Goal: Transaction & Acquisition: Purchase product/service

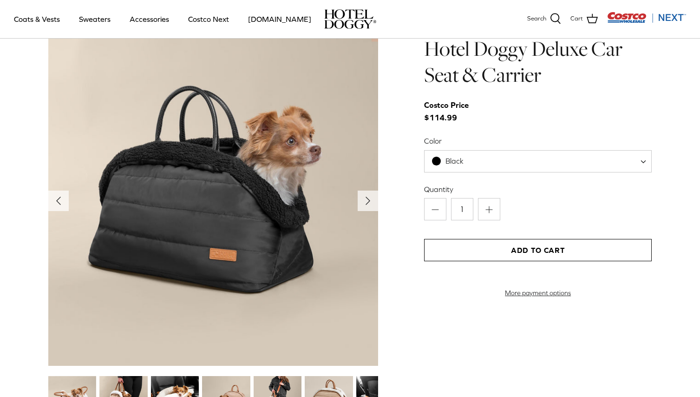
scroll to position [969, 0]
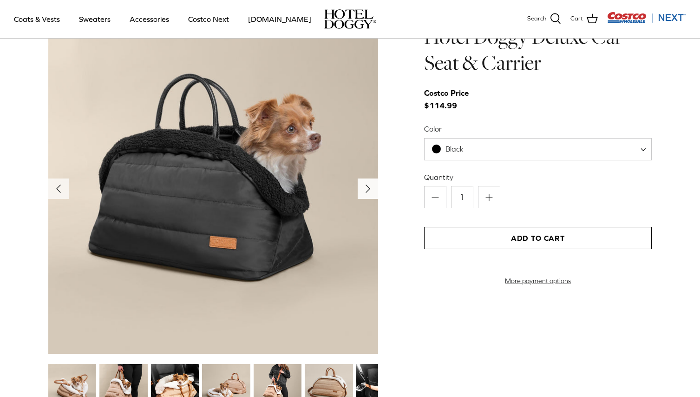
click at [369, 187] on icon "Right" at bounding box center [368, 188] width 15 height 15
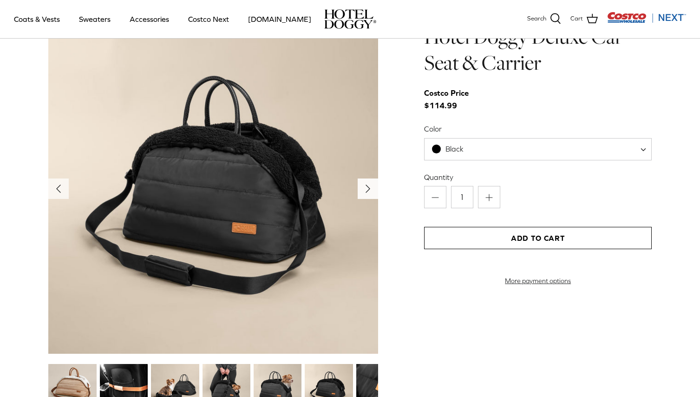
click at [369, 187] on icon "Right" at bounding box center [368, 188] width 15 height 15
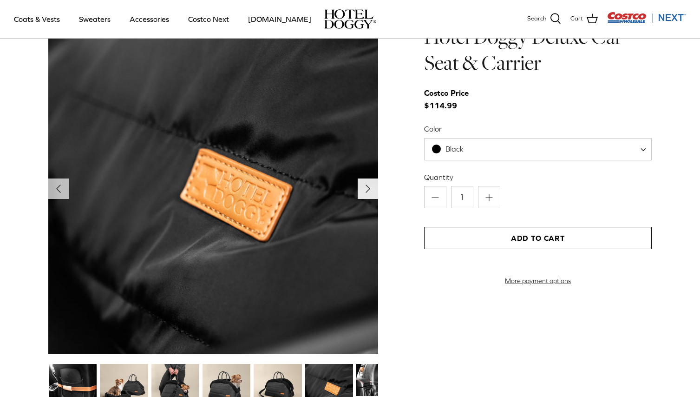
click at [369, 187] on icon "Right" at bounding box center [368, 188] width 15 height 15
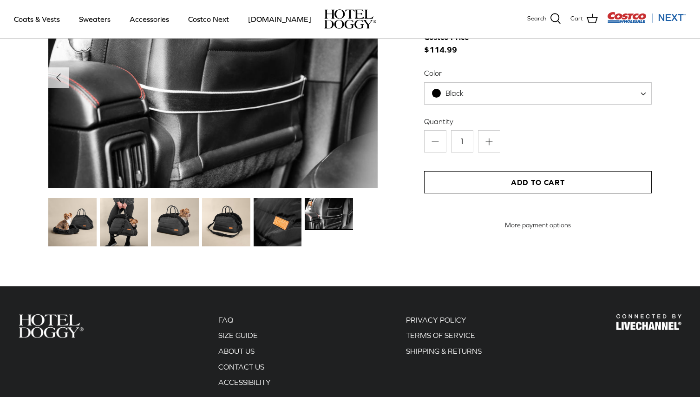
scroll to position [912, 0]
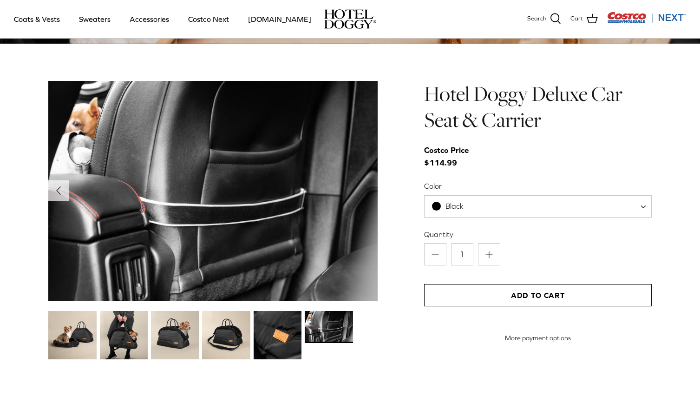
click at [70, 336] on img at bounding box center [72, 335] width 48 height 48
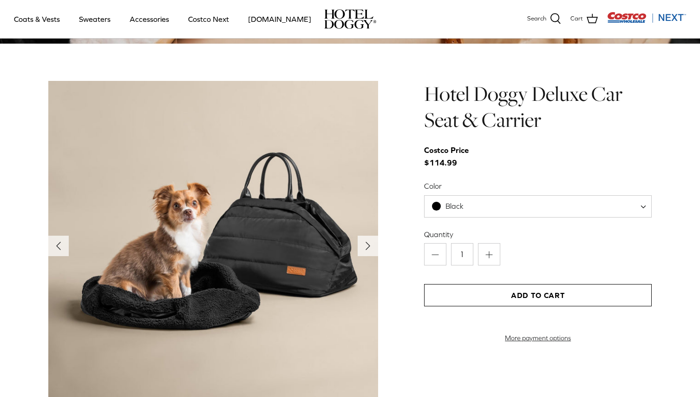
click at [500, 298] on button "Add to Cart" at bounding box center [538, 295] width 228 height 22
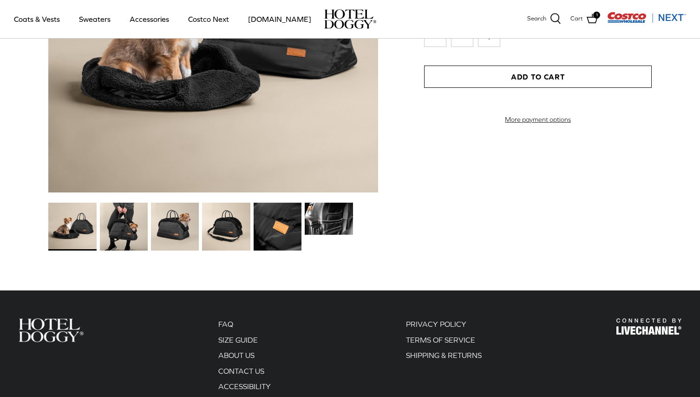
scroll to position [974, 0]
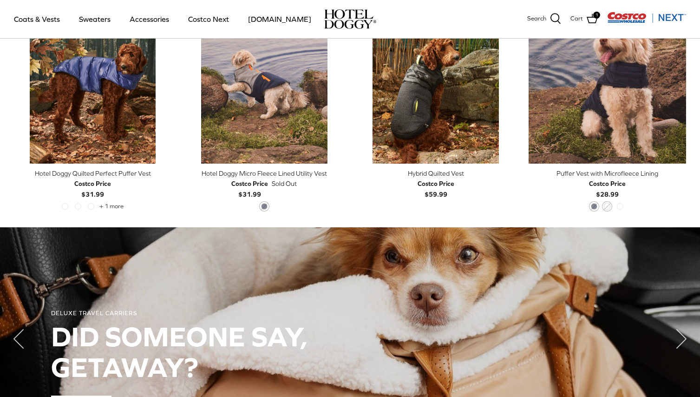
scroll to position [454, 0]
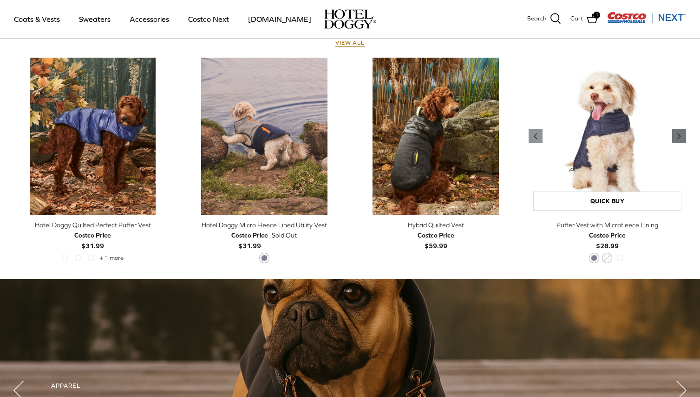
click at [678, 140] on icon "Right" at bounding box center [679, 136] width 11 height 11
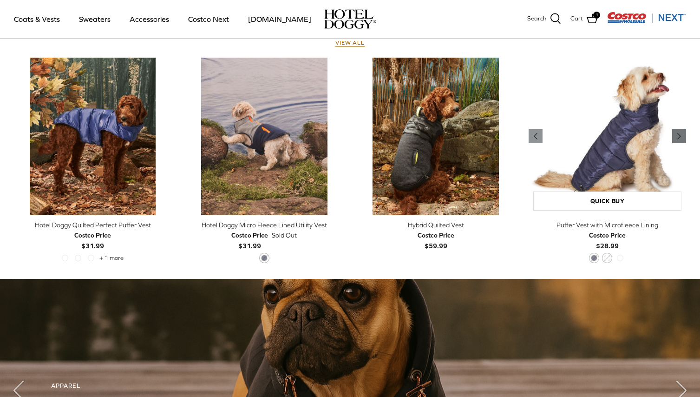
click at [679, 138] on polyline "Previous" at bounding box center [679, 136] width 3 height 6
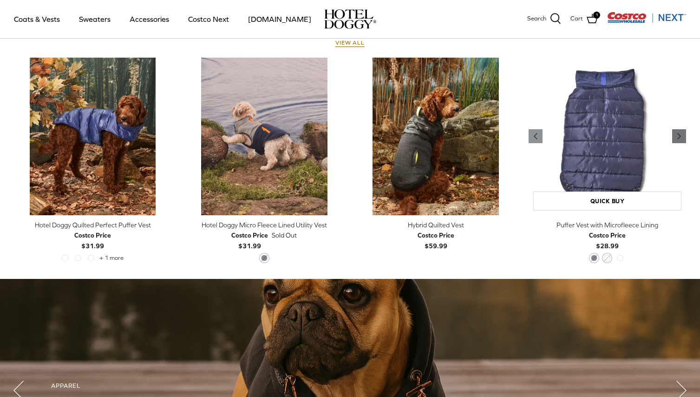
click at [679, 138] on polyline "Previous" at bounding box center [679, 136] width 3 height 6
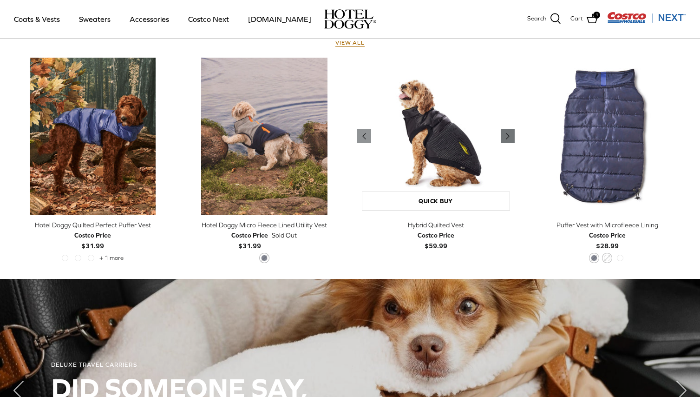
click at [507, 134] on icon "Right" at bounding box center [507, 136] width 11 height 11
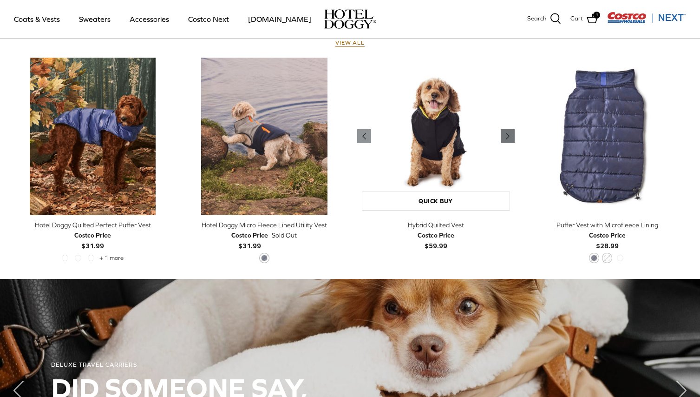
click at [507, 134] on icon "Right" at bounding box center [507, 136] width 11 height 11
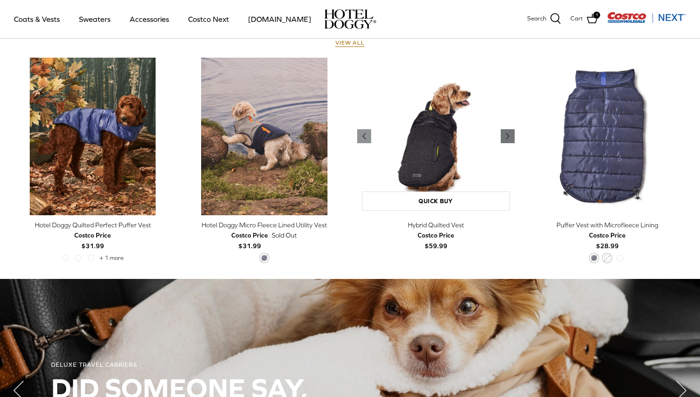
click at [507, 134] on icon "Right" at bounding box center [507, 136] width 11 height 11
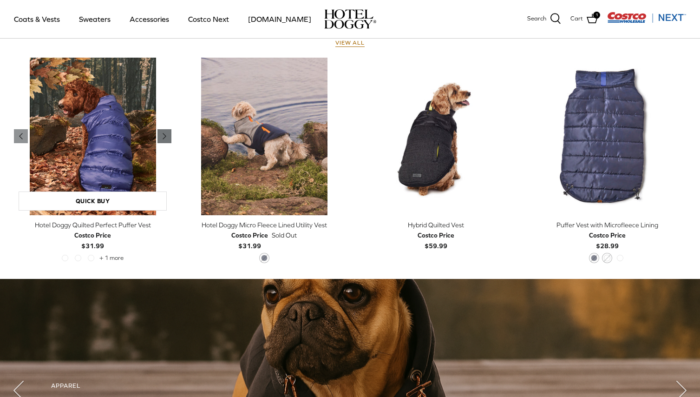
click at [168, 139] on icon "Right" at bounding box center [164, 136] width 11 height 11
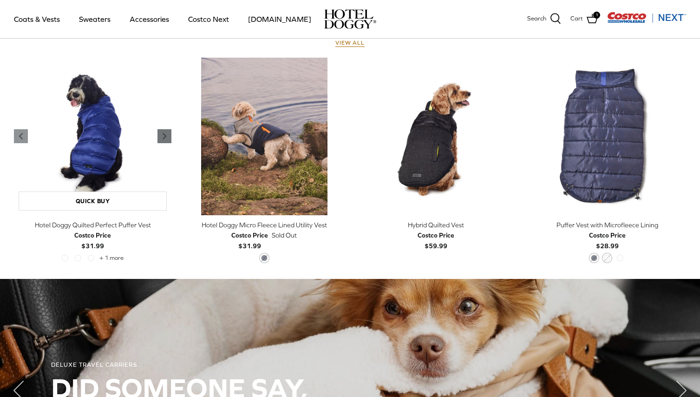
click at [168, 139] on icon "Right" at bounding box center [164, 136] width 11 height 11
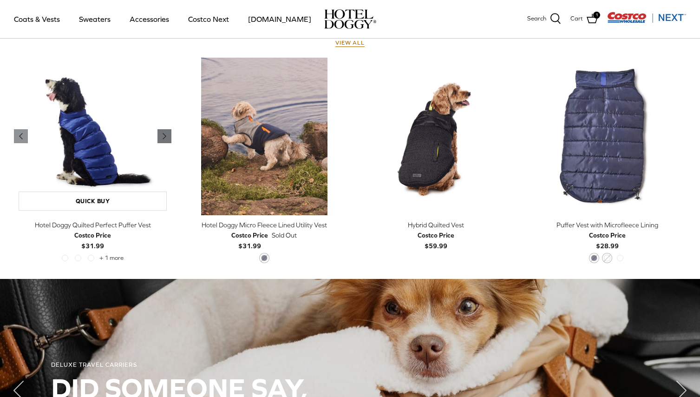
click at [168, 139] on icon "Right" at bounding box center [164, 136] width 11 height 11
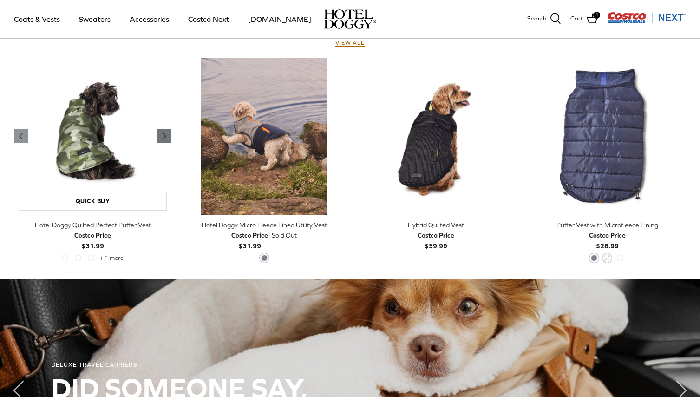
click at [168, 139] on icon "Right" at bounding box center [164, 136] width 11 height 11
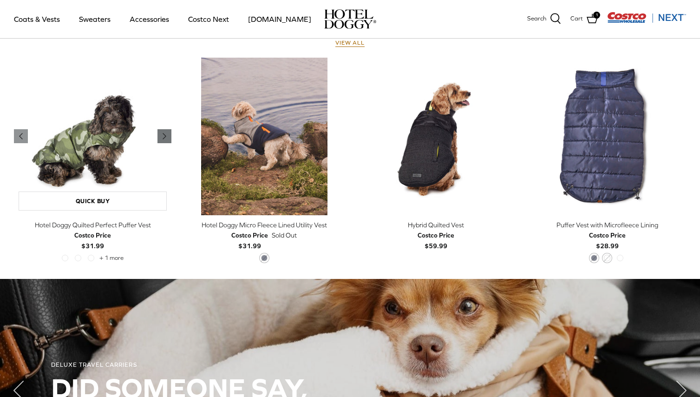
click at [168, 139] on icon "Right" at bounding box center [164, 136] width 11 height 11
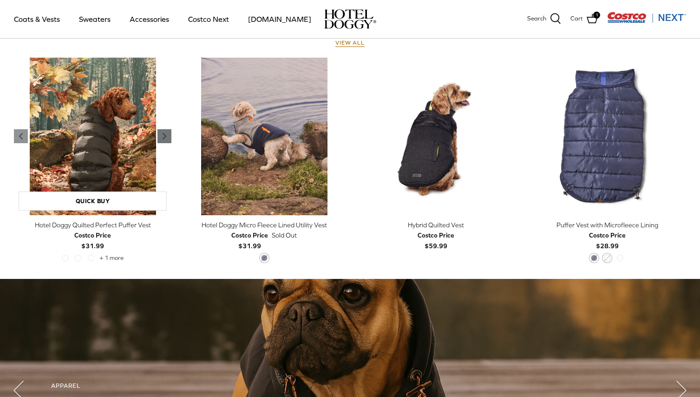
click at [168, 139] on icon "Right" at bounding box center [164, 136] width 11 height 11
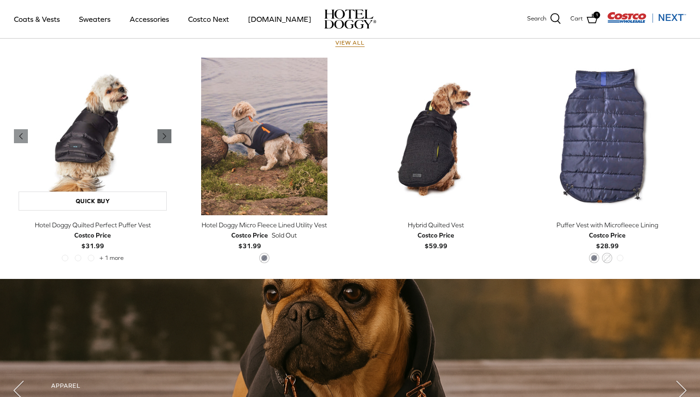
click at [168, 139] on icon "Right" at bounding box center [164, 136] width 11 height 11
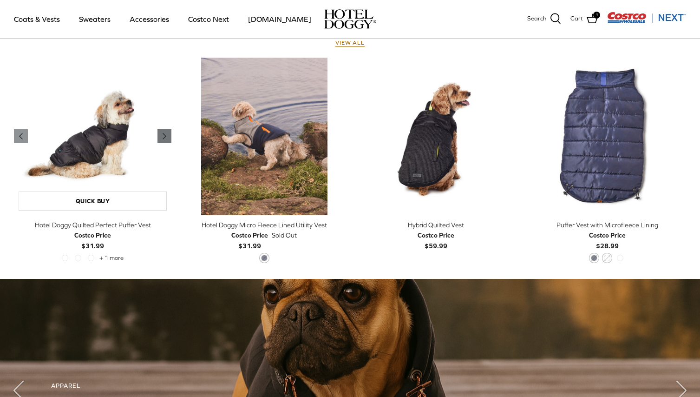
click at [168, 139] on icon "Right" at bounding box center [164, 136] width 11 height 11
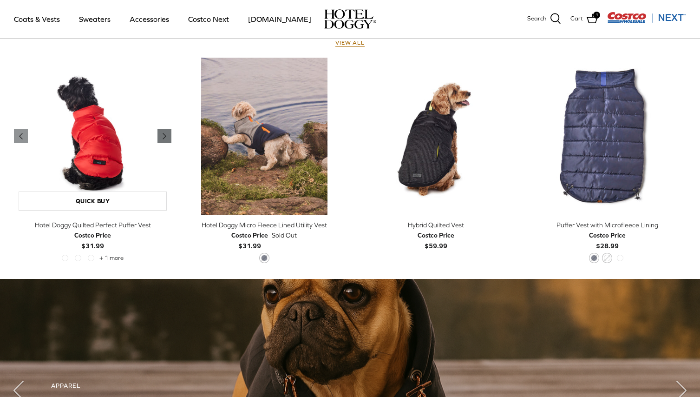
click at [168, 139] on icon "Right" at bounding box center [164, 136] width 11 height 11
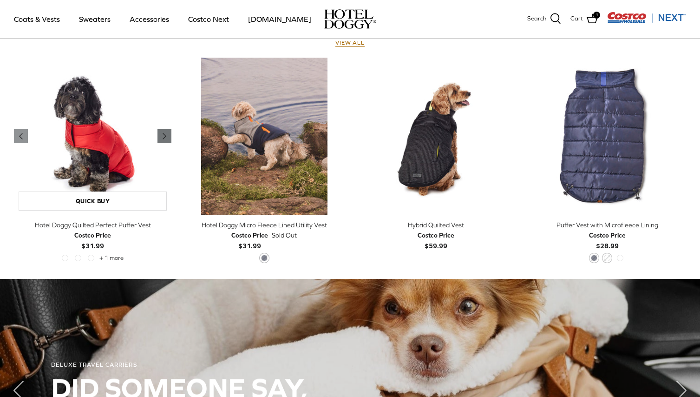
click at [168, 139] on icon "Right" at bounding box center [164, 136] width 11 height 11
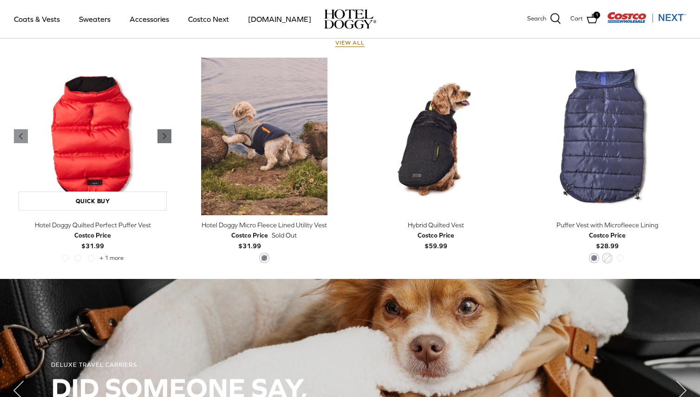
click at [168, 139] on icon "Right" at bounding box center [164, 136] width 11 height 11
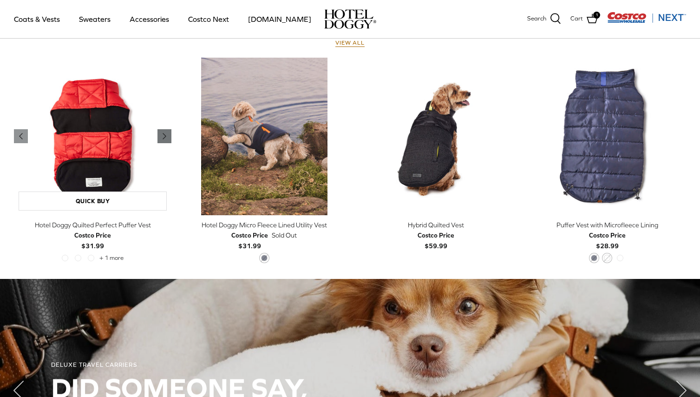
click at [168, 139] on icon "Right" at bounding box center [164, 136] width 11 height 11
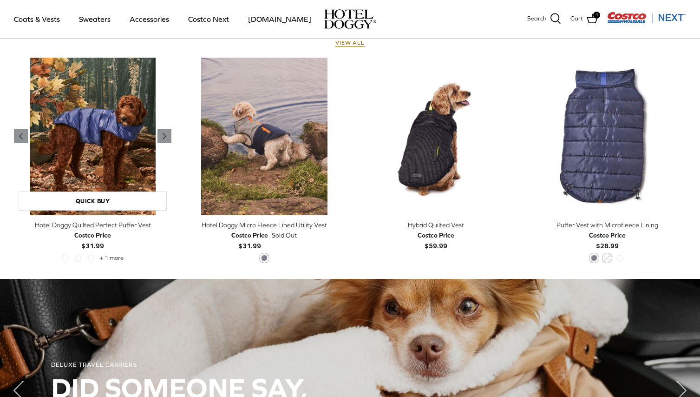
click at [126, 139] on img "Hotel Doggy Quilted Perfect Puffer Vest" at bounding box center [93, 137] width 158 height 158
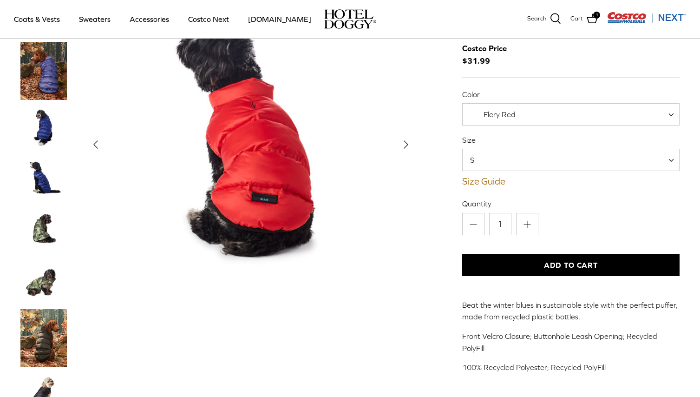
scroll to position [110, 0]
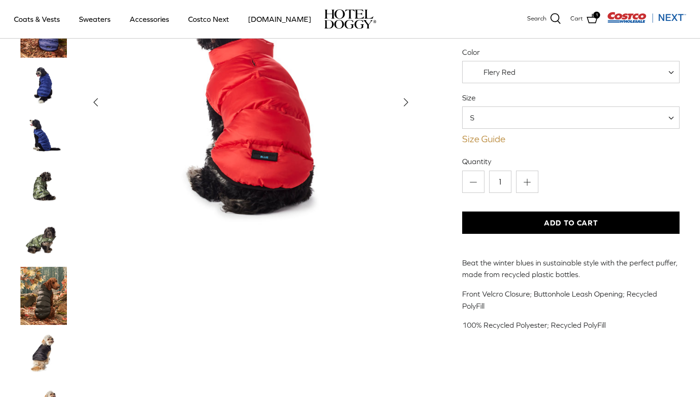
click at [477, 141] on link "Size Guide" at bounding box center [571, 138] width 218 height 11
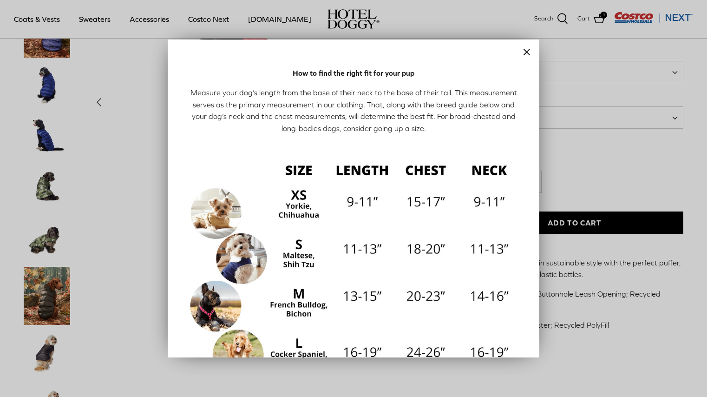
click at [524, 54] on line "Close" at bounding box center [527, 52] width 6 height 6
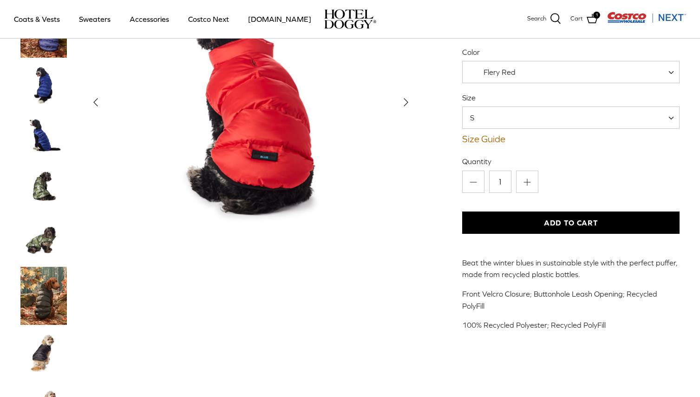
click at [574, 112] on span "S" at bounding box center [571, 117] width 218 height 22
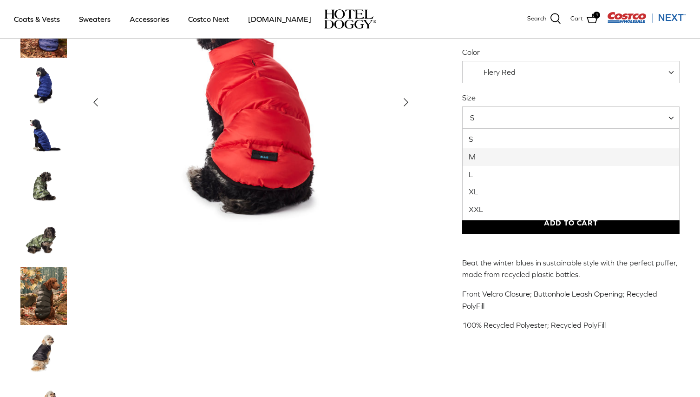
click at [428, 170] on div "Left Right" at bounding box center [351, 286] width 688 height 699
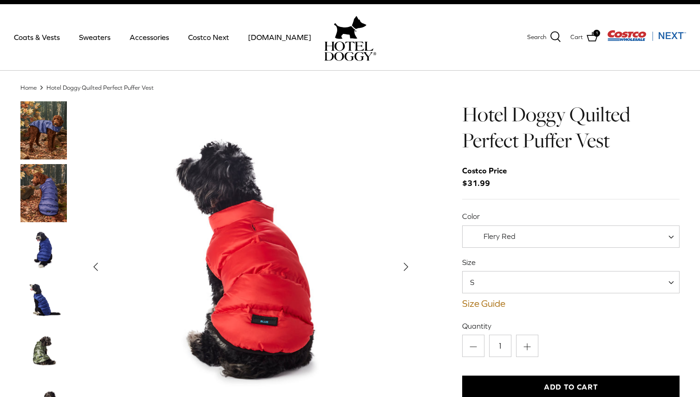
scroll to position [18, 0]
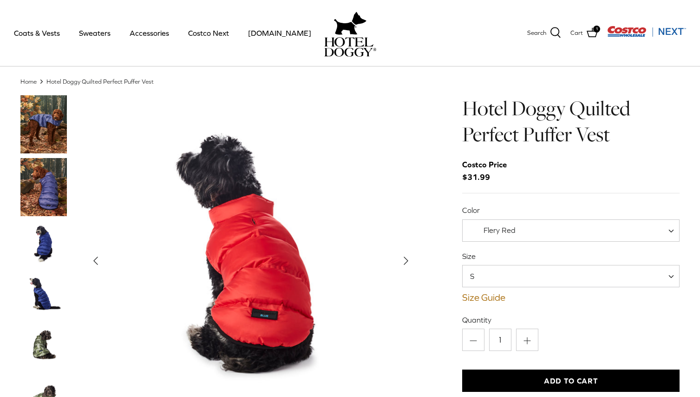
click at [405, 256] on icon "Right" at bounding box center [406, 260] width 15 height 15
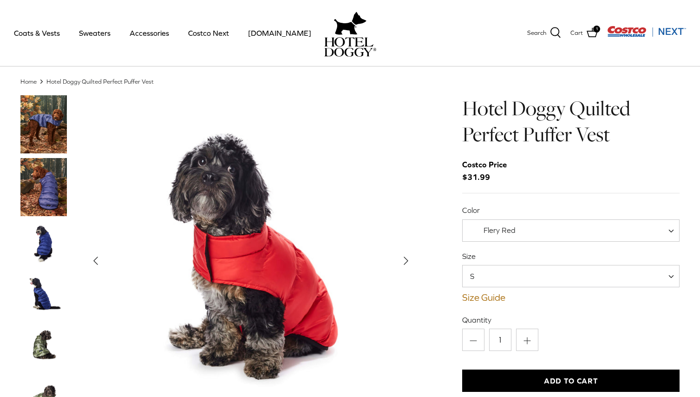
click at [574, 379] on button "Add to Cart" at bounding box center [571, 380] width 218 height 22
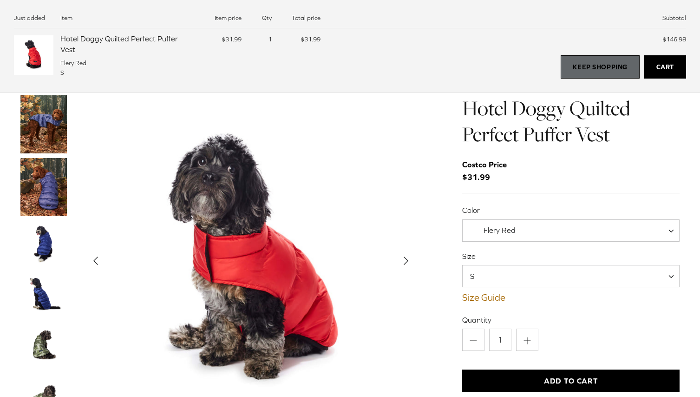
click at [590, 66] on link "Keep Shopping" at bounding box center [600, 66] width 79 height 23
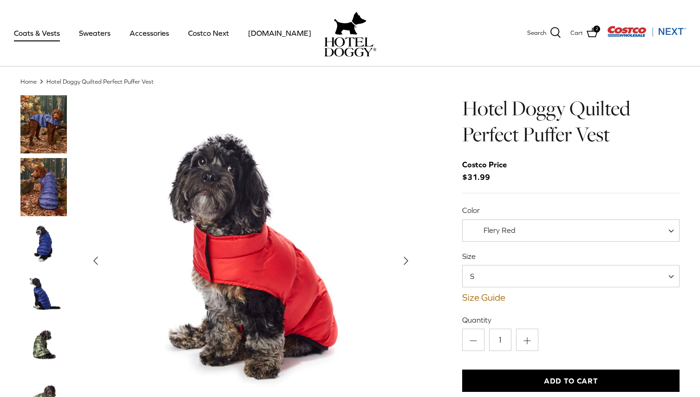
click at [52, 34] on link "Coats & Vests" at bounding box center [37, 33] width 63 height 32
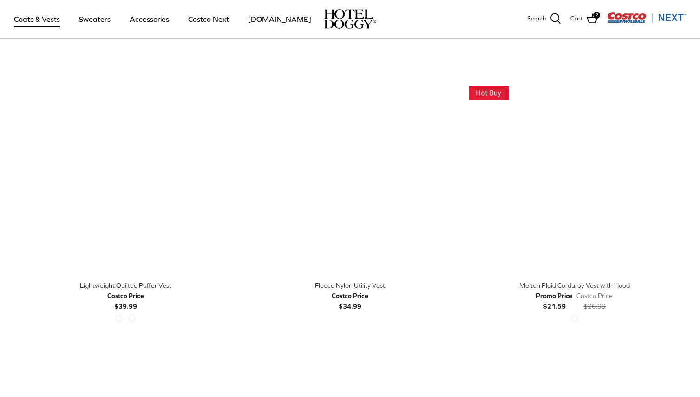
scroll to position [1175, 0]
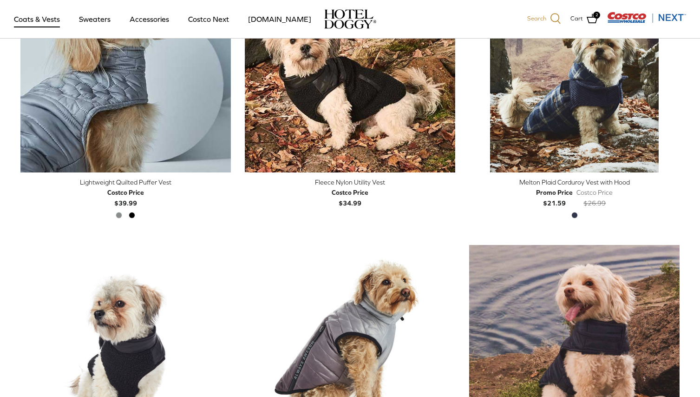
click at [554, 14] on icon at bounding box center [556, 18] width 10 height 11
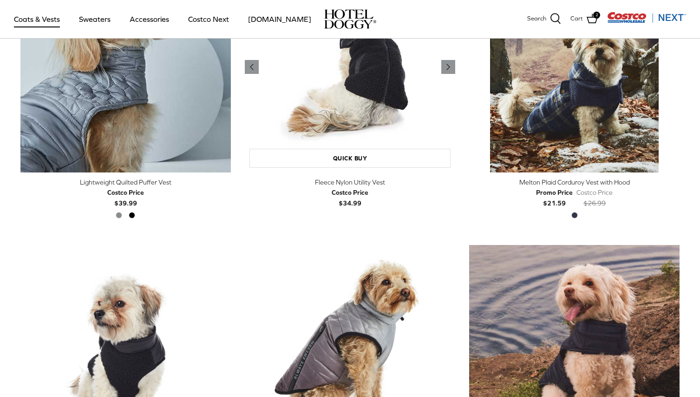
type input "[GEOGRAPHIC_DATA]"
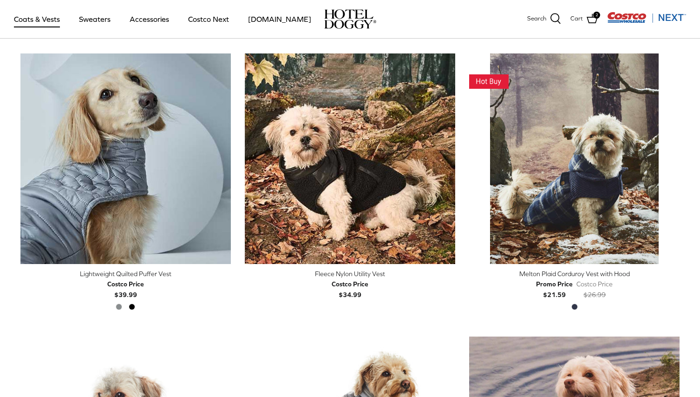
scroll to position [1032, 0]
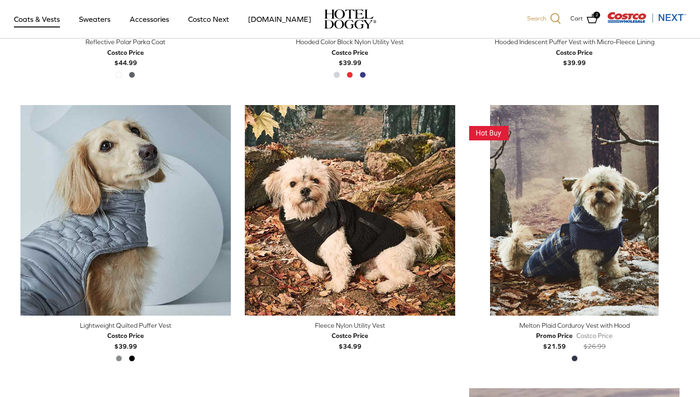
click at [557, 20] on icon at bounding box center [555, 18] width 11 height 11
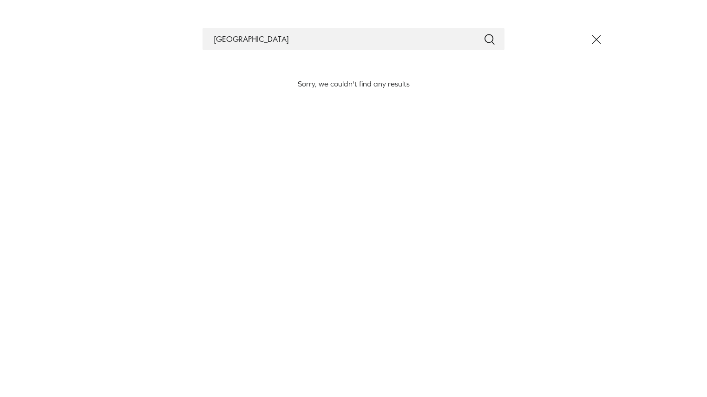
click at [598, 39] on icon "Close" at bounding box center [597, 40] width 16 height 16
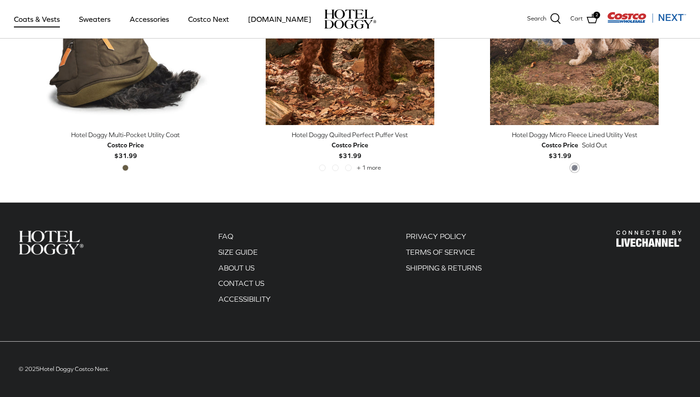
scroll to position [1911, 0]
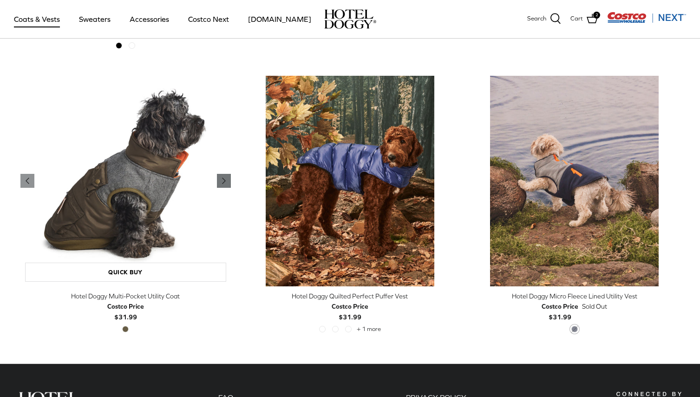
click at [220, 181] on icon "Right" at bounding box center [223, 180] width 11 height 11
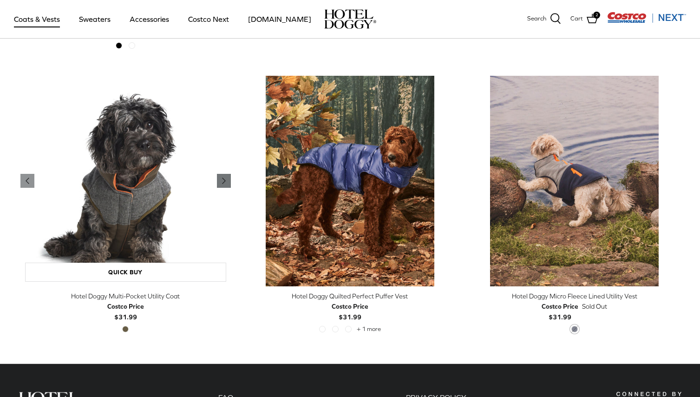
click at [221, 180] on icon "Right" at bounding box center [223, 180] width 11 height 11
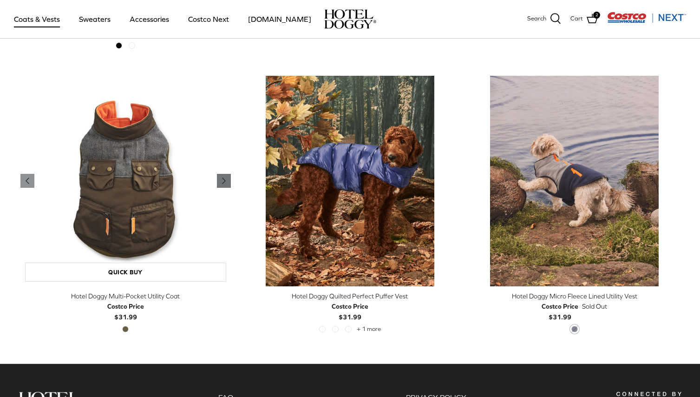
click at [221, 180] on icon "Right" at bounding box center [223, 180] width 11 height 11
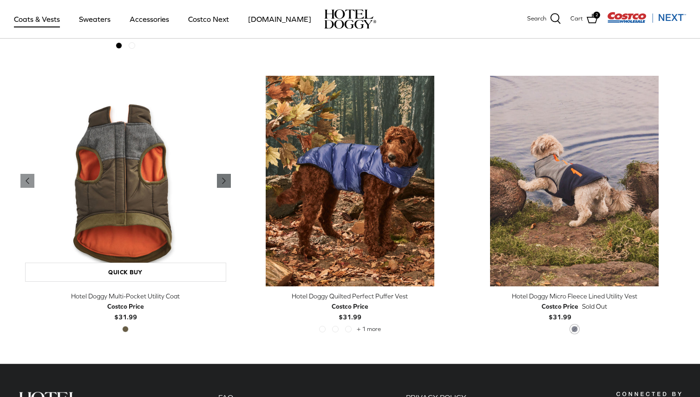
click at [221, 180] on icon "Right" at bounding box center [223, 180] width 11 height 11
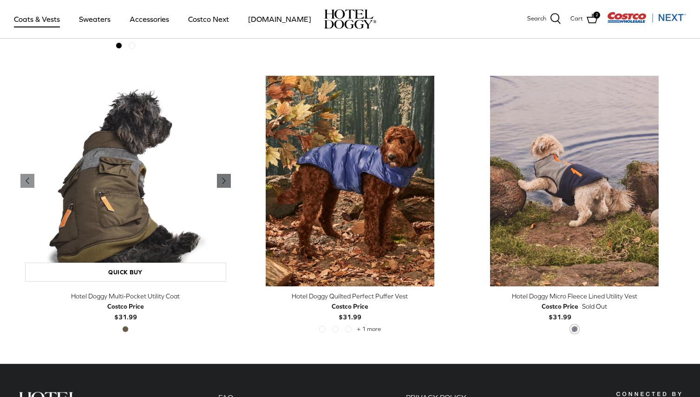
click at [221, 180] on icon "Right" at bounding box center [223, 180] width 11 height 11
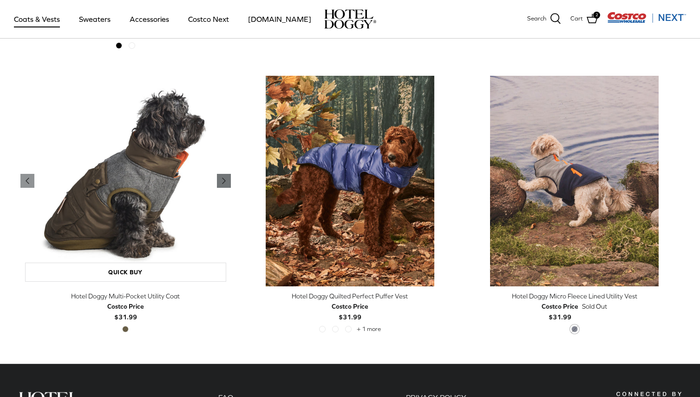
click at [221, 180] on icon "Right" at bounding box center [223, 180] width 11 height 11
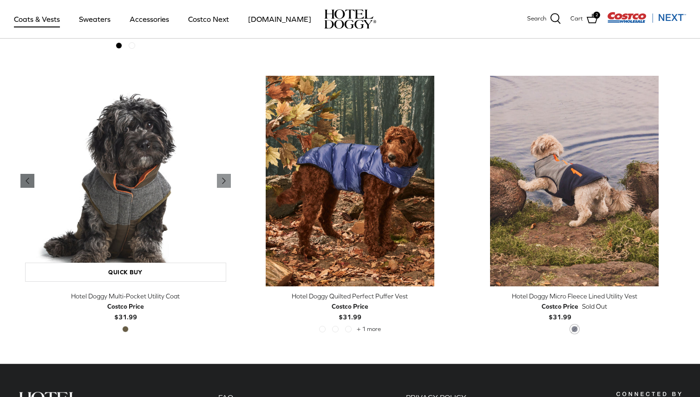
click at [25, 178] on icon "Left" at bounding box center [27, 180] width 11 height 11
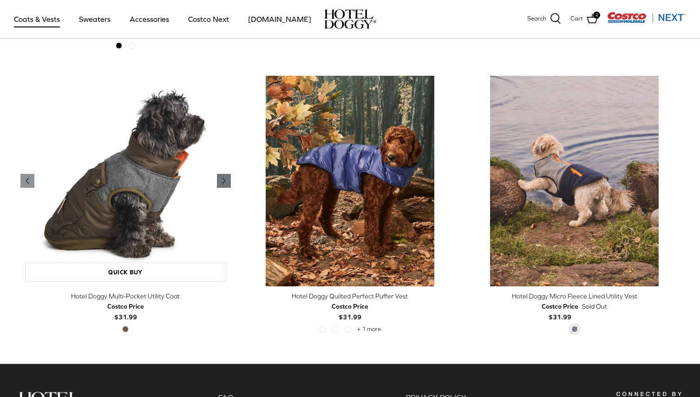
click at [222, 185] on icon "Right" at bounding box center [223, 180] width 11 height 11
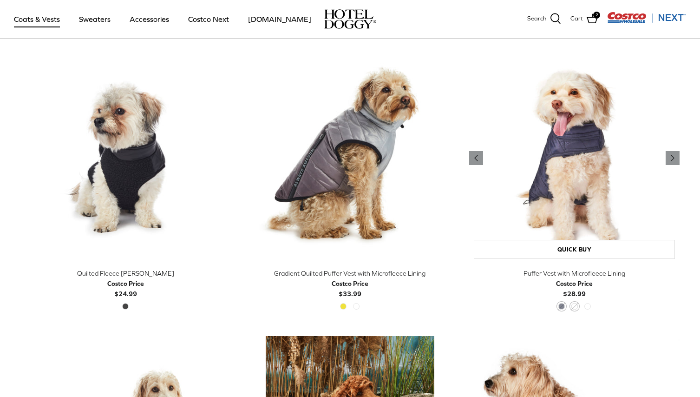
scroll to position [1316, 0]
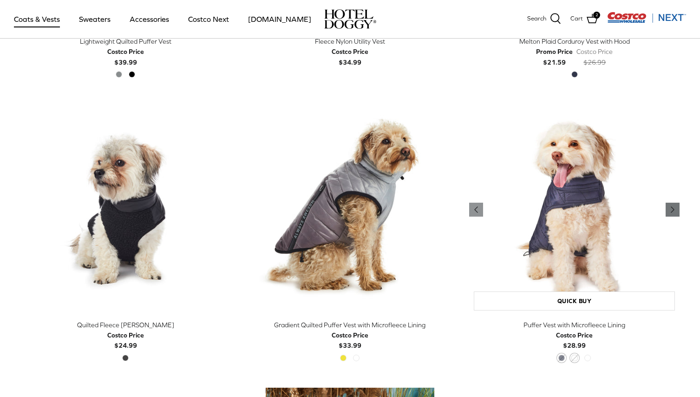
click at [671, 208] on icon "Right" at bounding box center [672, 209] width 11 height 11
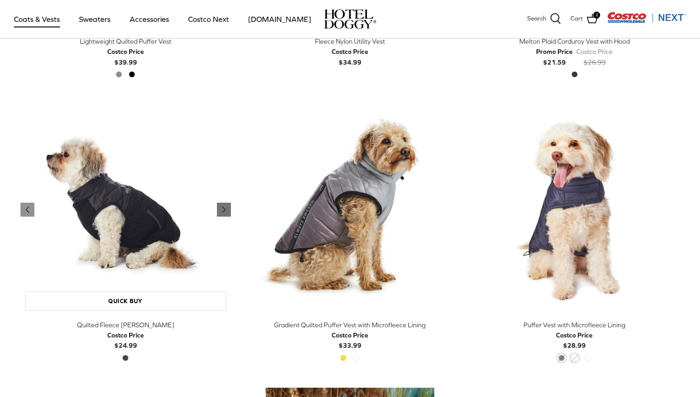
click at [224, 208] on icon "Right" at bounding box center [223, 209] width 11 height 11
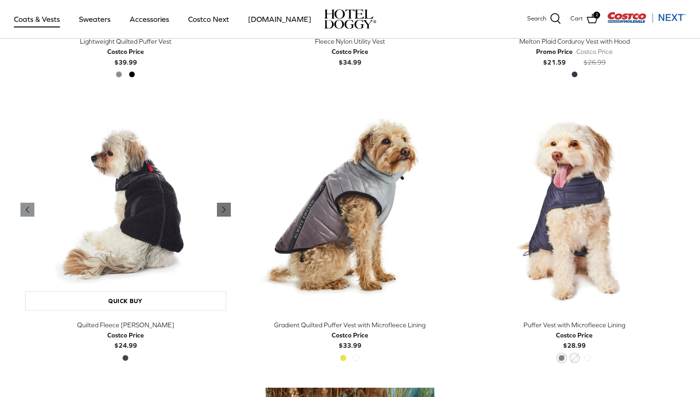
click at [224, 208] on icon "Right" at bounding box center [223, 209] width 11 height 11
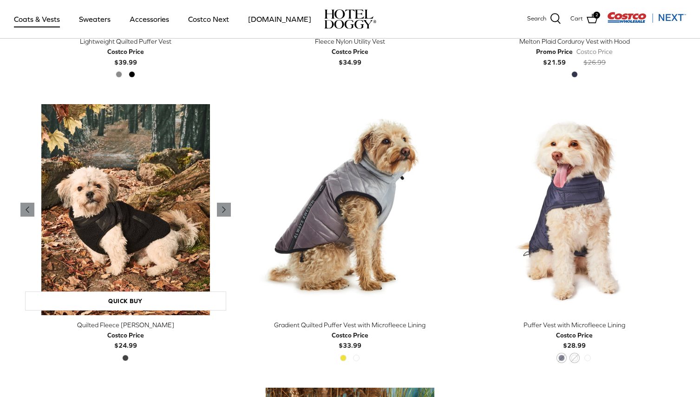
click at [171, 204] on img "Quilted Fleece Melton Vest" at bounding box center [125, 209] width 211 height 211
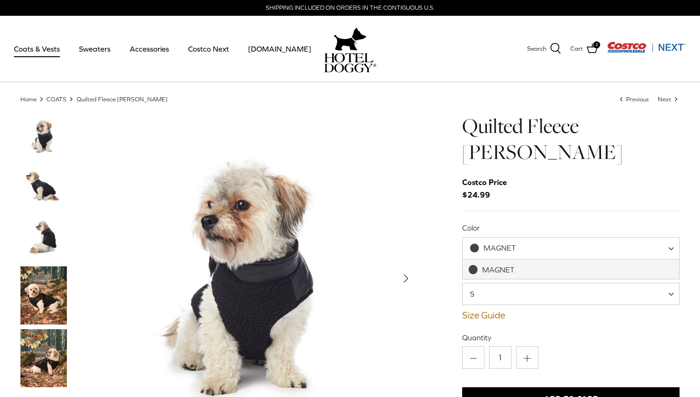
click at [509, 247] on span "MAGNET" at bounding box center [500, 248] width 32 height 8
click at [431, 224] on div "Left Right Quilted Fleece [PERSON_NAME] Costco Price $24.99 S M" at bounding box center [351, 331] width 688 height 437
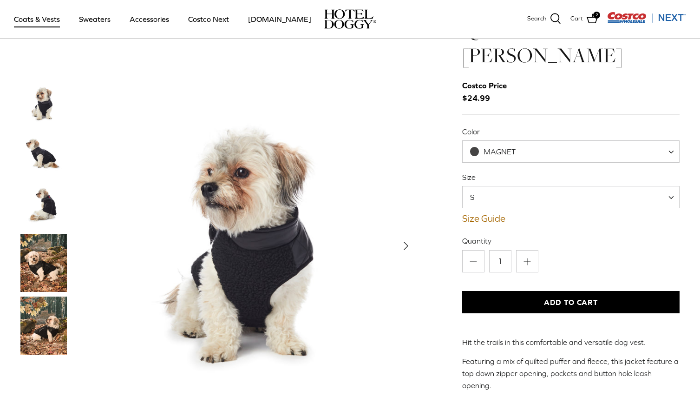
scroll to position [57, 0]
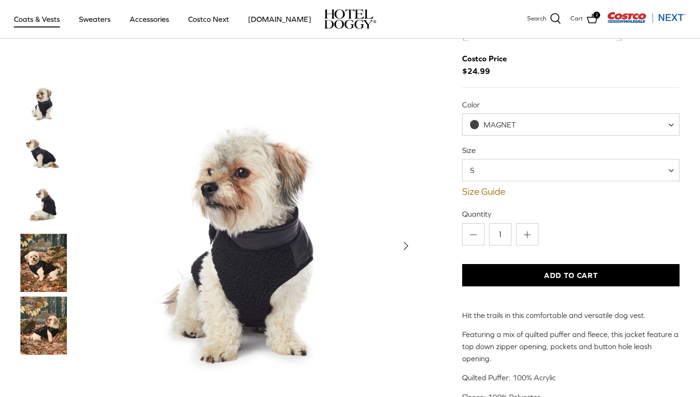
click at [405, 242] on polyline "Next" at bounding box center [406, 245] width 4 height 7
